Goal: Obtain resource: Download file/media

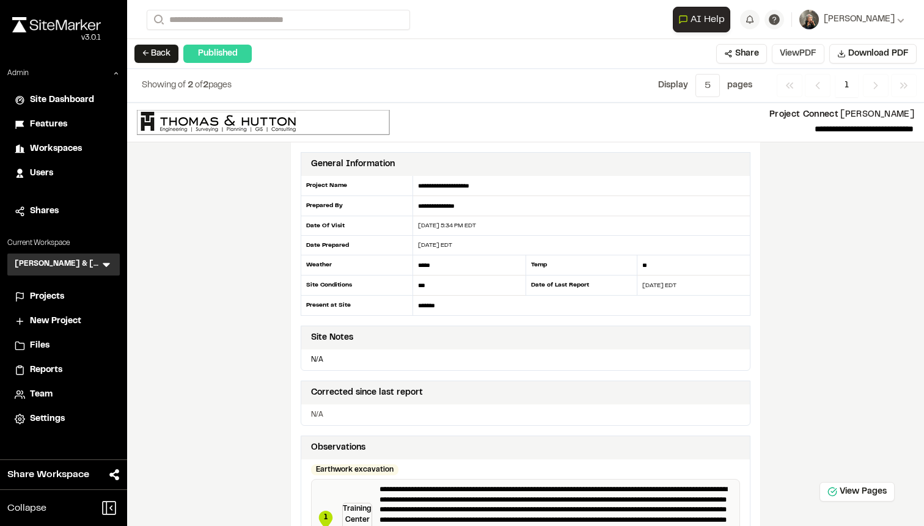
click at [782, 59] on button "View PDF" at bounding box center [798, 54] width 53 height 20
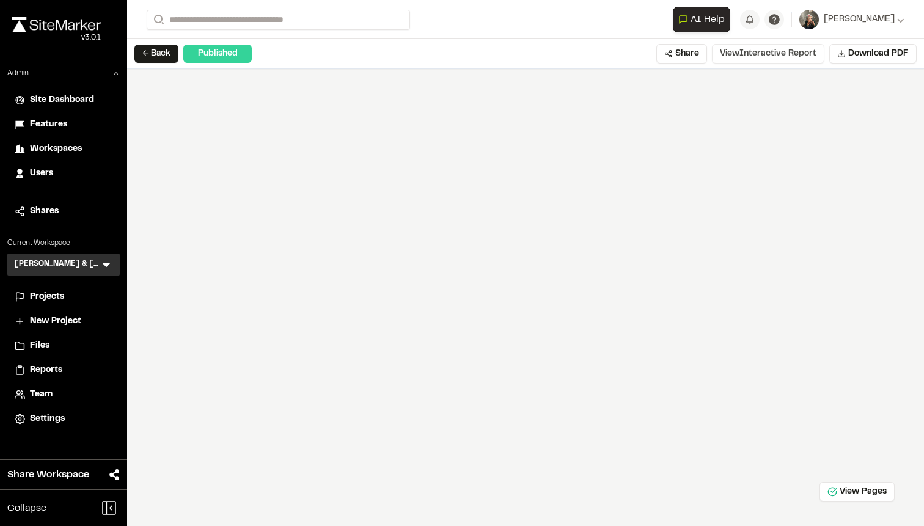
click at [732, 54] on button "View Interactive Report" at bounding box center [768, 54] width 112 height 20
